Goal: Find specific page/section: Find specific page/section

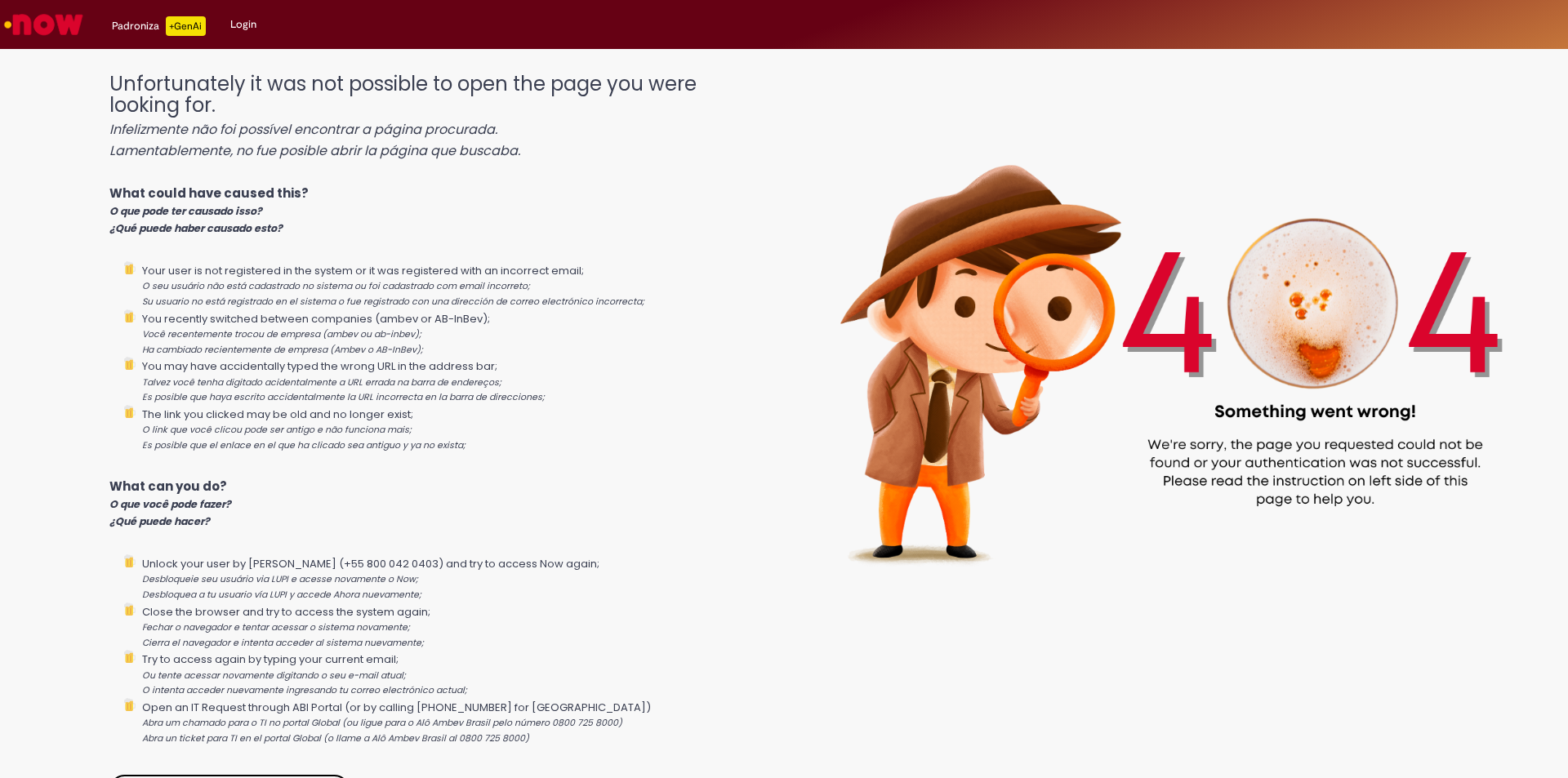
click at [250, 15] on link "Login" at bounding box center [243, 25] width 51 height 49
click at [140, 25] on div "Padroniza +GenAi" at bounding box center [159, 25] width 94 height 20
